Goal: Navigation & Orientation: Find specific page/section

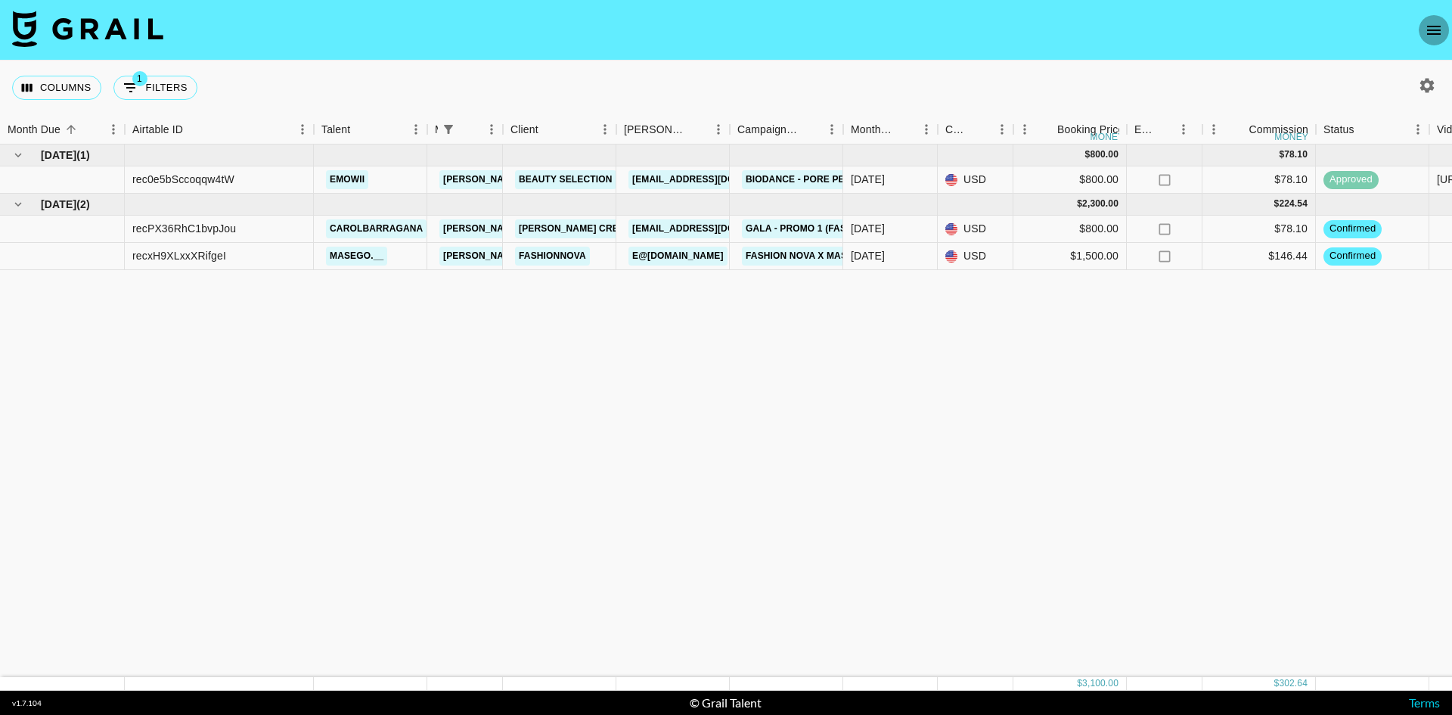
click at [1428, 26] on icon "open drawer" at bounding box center [1434, 30] width 14 height 9
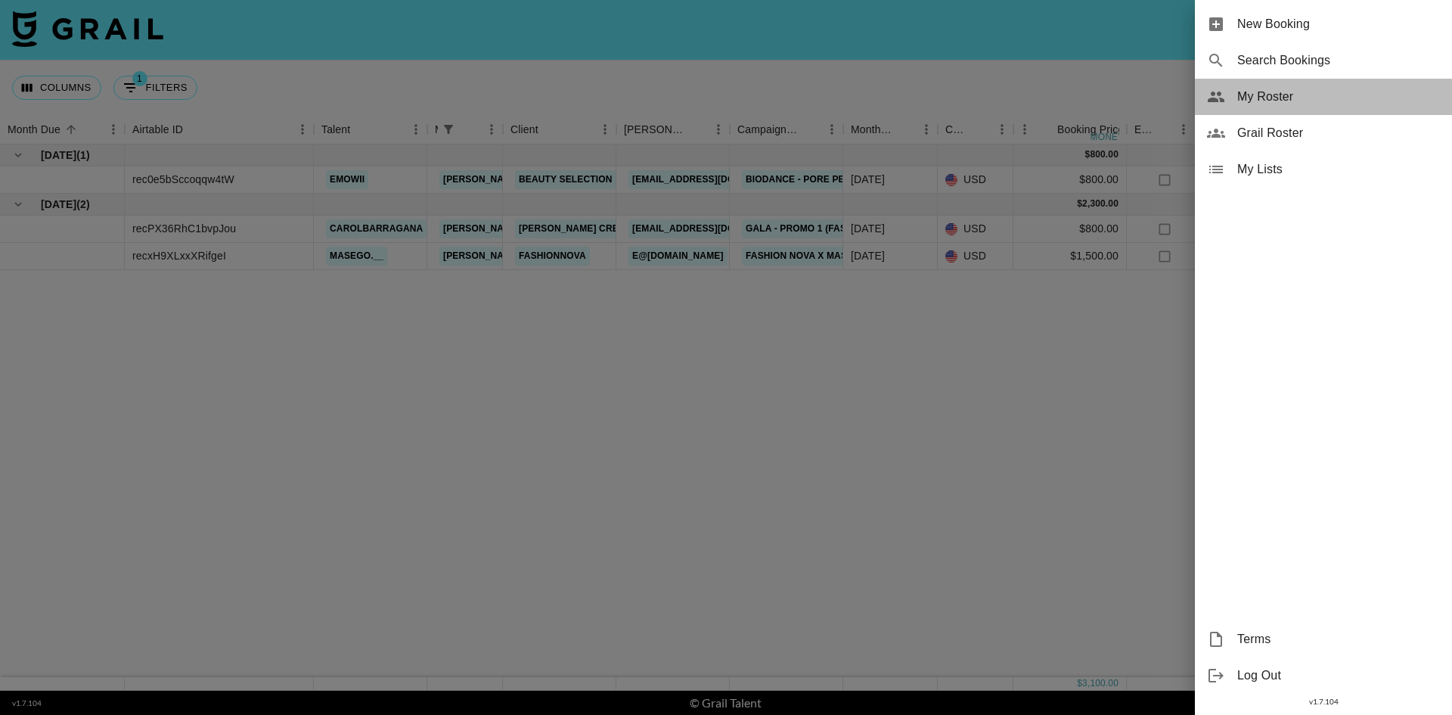
click at [1285, 94] on span "My Roster" at bounding box center [1338, 97] width 203 height 18
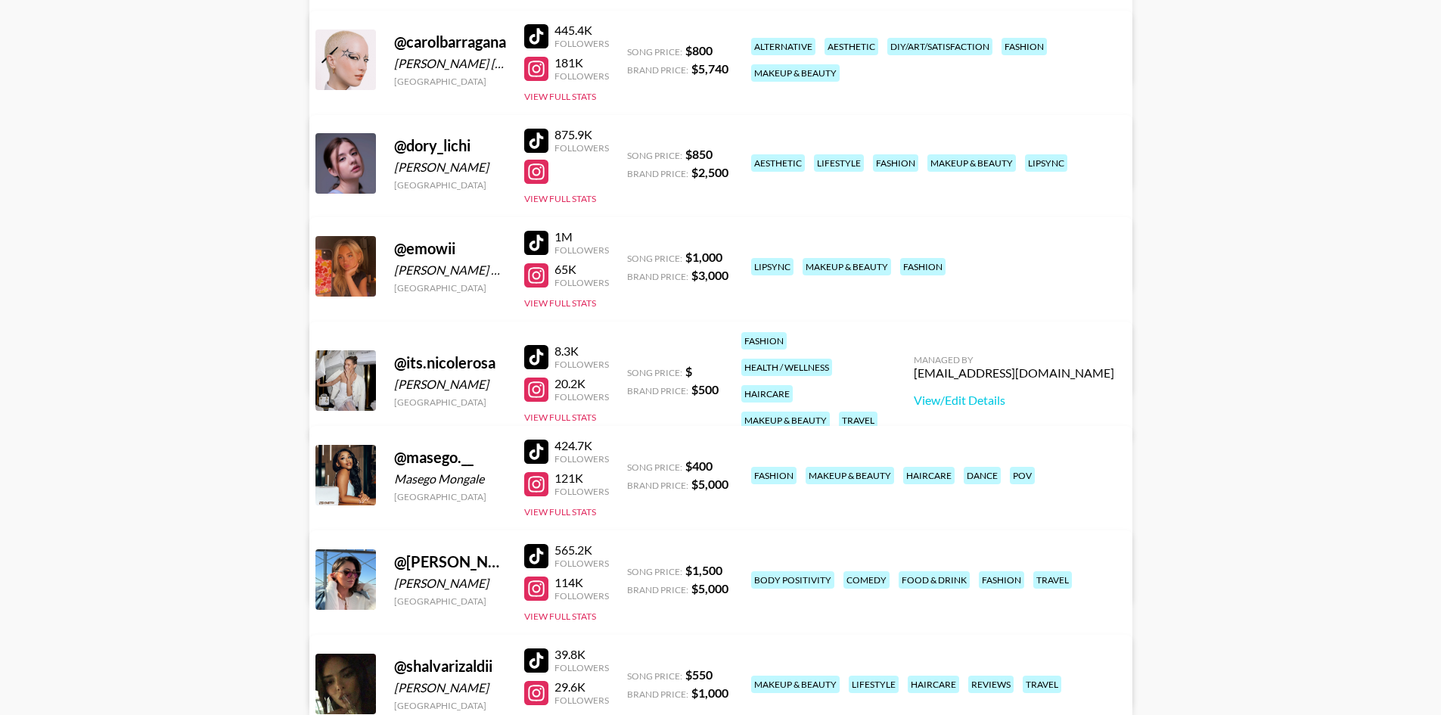
scroll to position [378, 0]
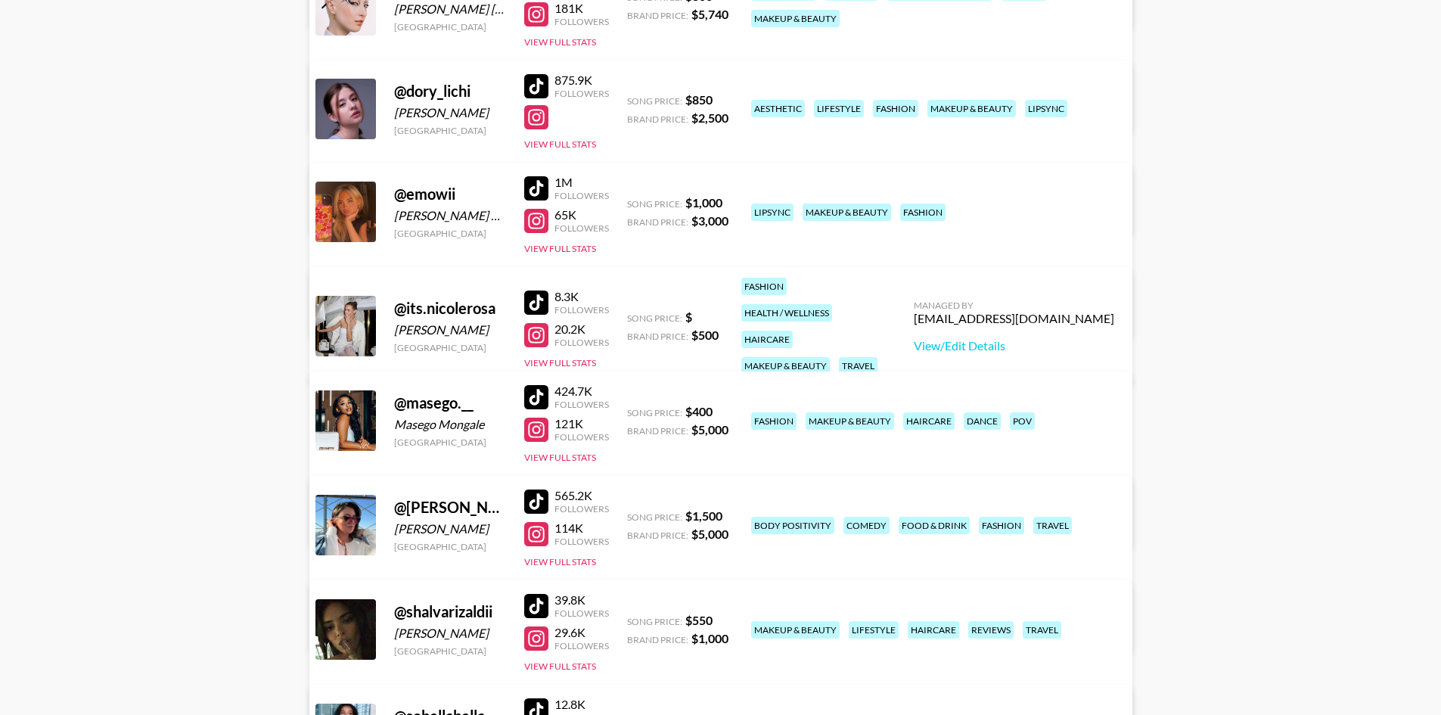
click at [525, 498] on div at bounding box center [536, 501] width 24 height 24
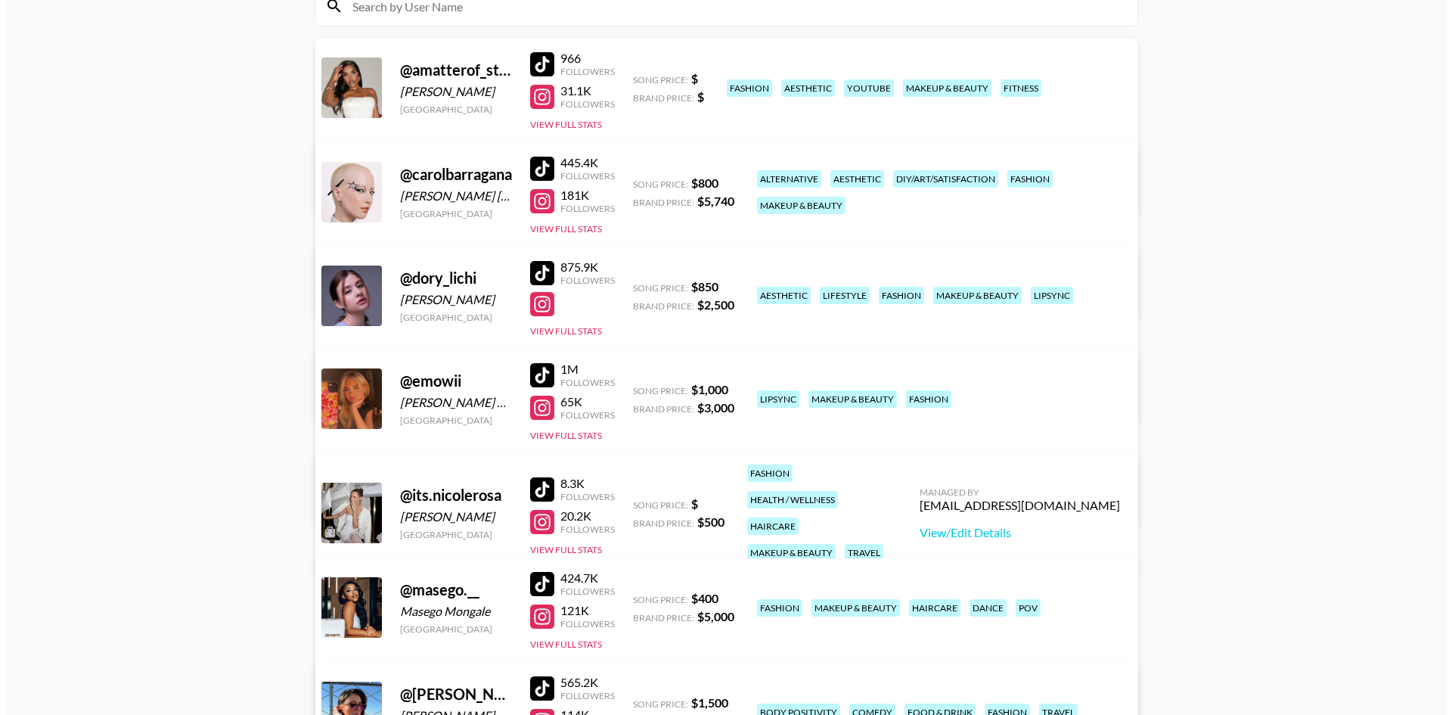
scroll to position [0, 0]
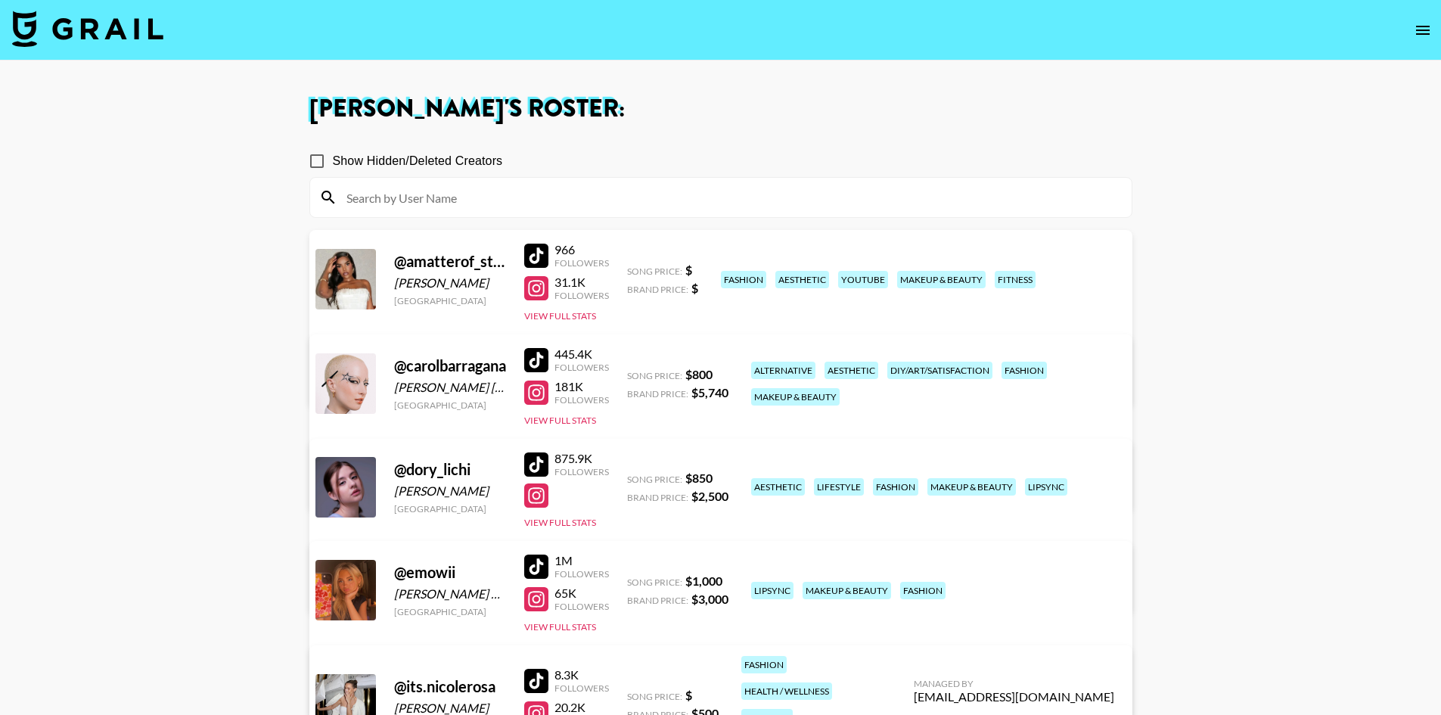
click at [60, 48] on link at bounding box center [87, 30] width 151 height 39
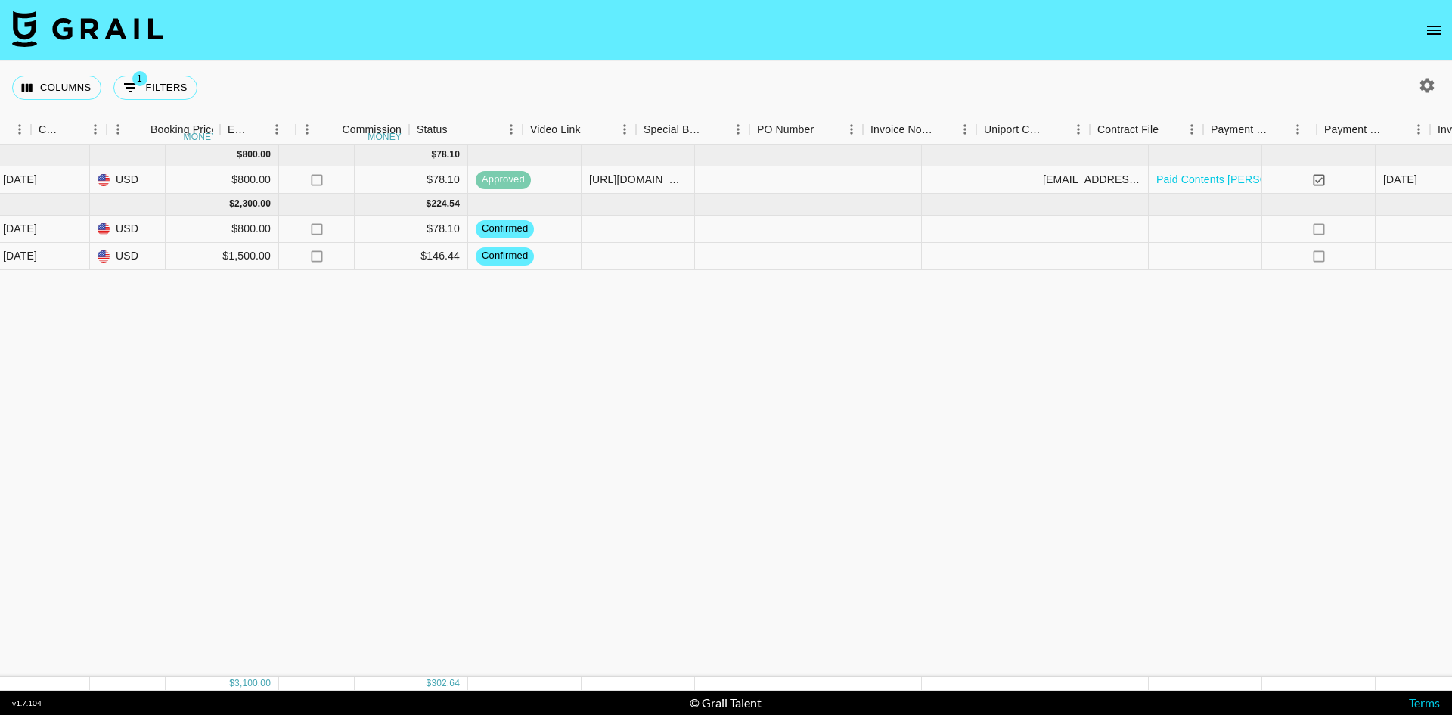
scroll to position [0, 907]
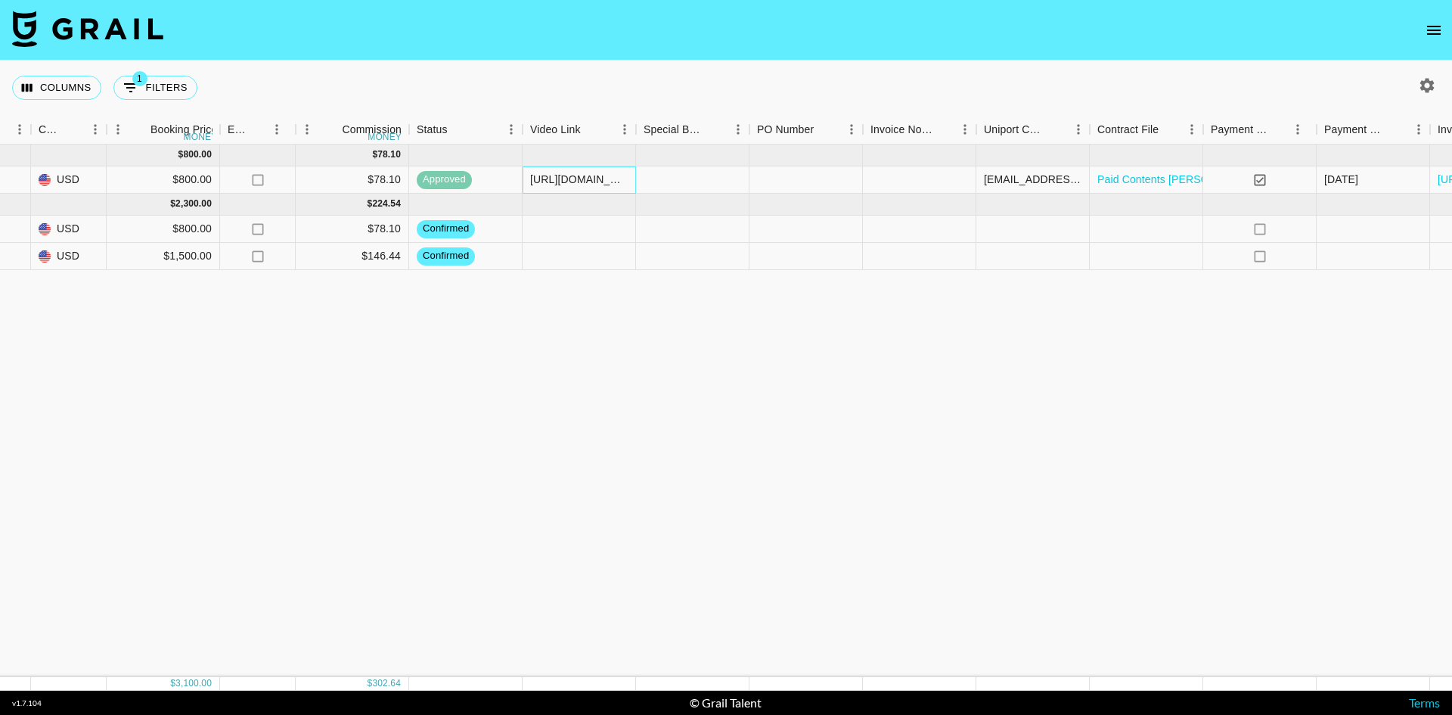
click at [588, 181] on div "[URL][DOMAIN_NAME]" at bounding box center [579, 179] width 98 height 15
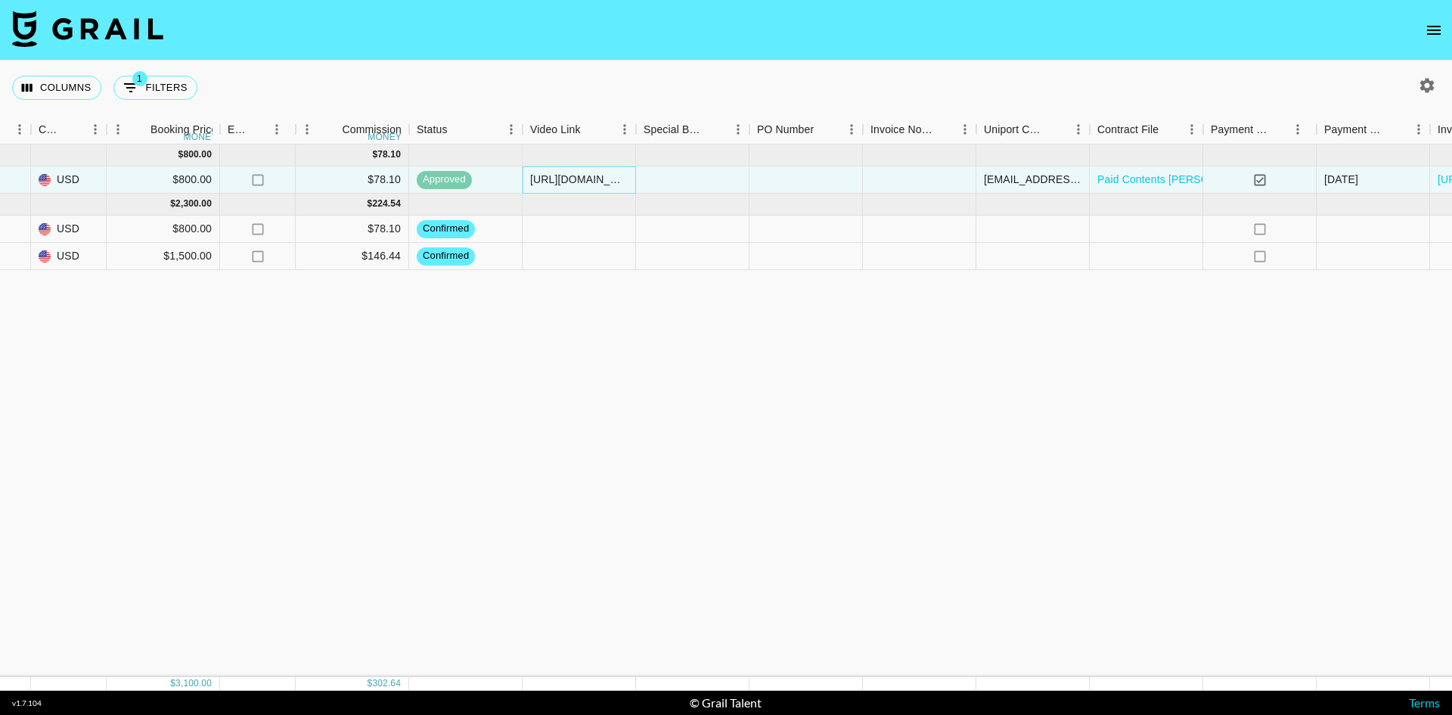
click at [597, 177] on div "[URL][DOMAIN_NAME]" at bounding box center [579, 179] width 98 height 15
drag, startPoint x: 577, startPoint y: 176, endPoint x: 290, endPoint y: 168, distance: 287.5
click at [290, 168] on div "rec0e5bSccoqqw4tW emowii [PERSON_NAME][EMAIL_ADDRESS][PERSON_NAME][DOMAIN_NAME]…" at bounding box center [348, 179] width 2510 height 27
